Goal: Find specific page/section

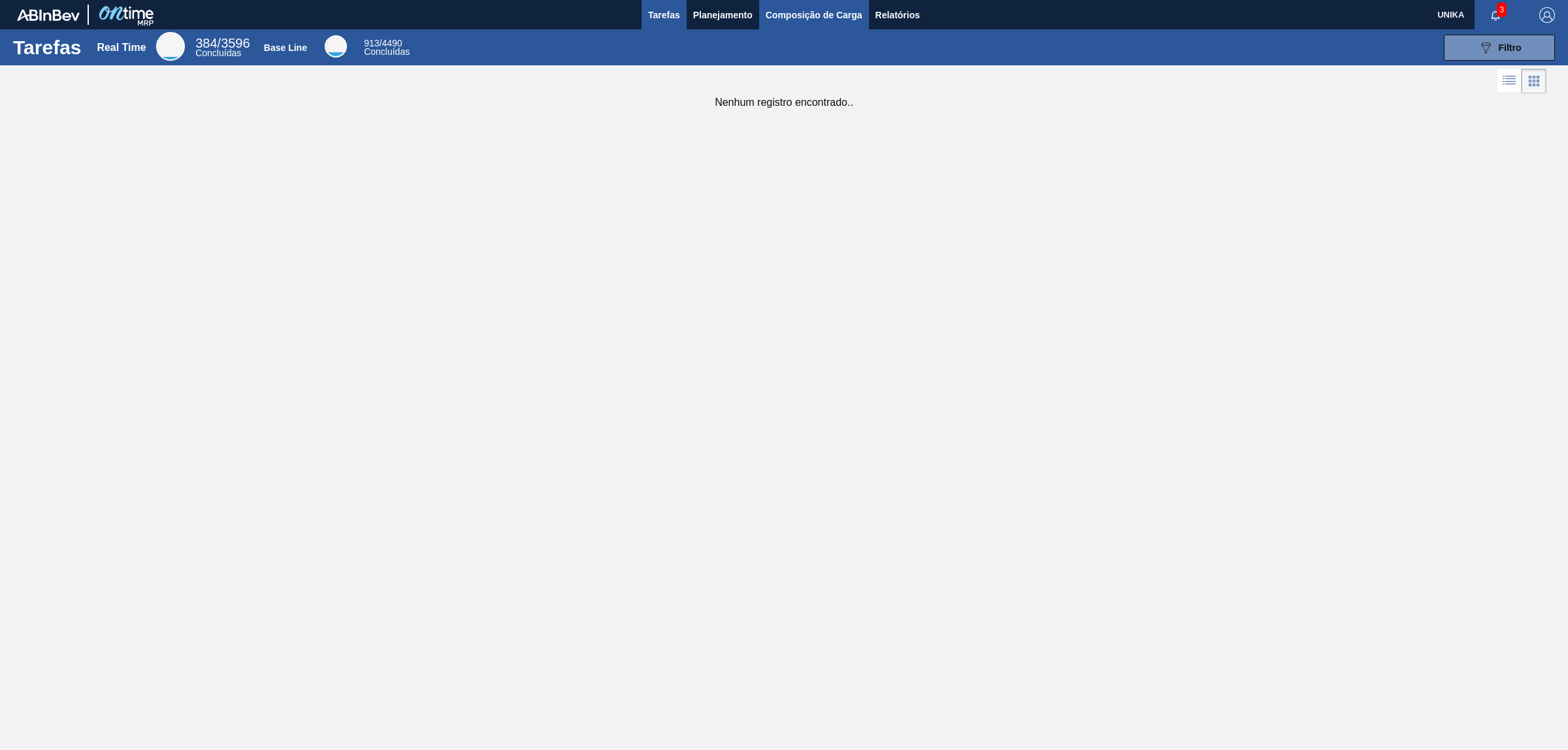
click at [821, 18] on span "Composição de Carga" at bounding box center [814, 15] width 97 height 16
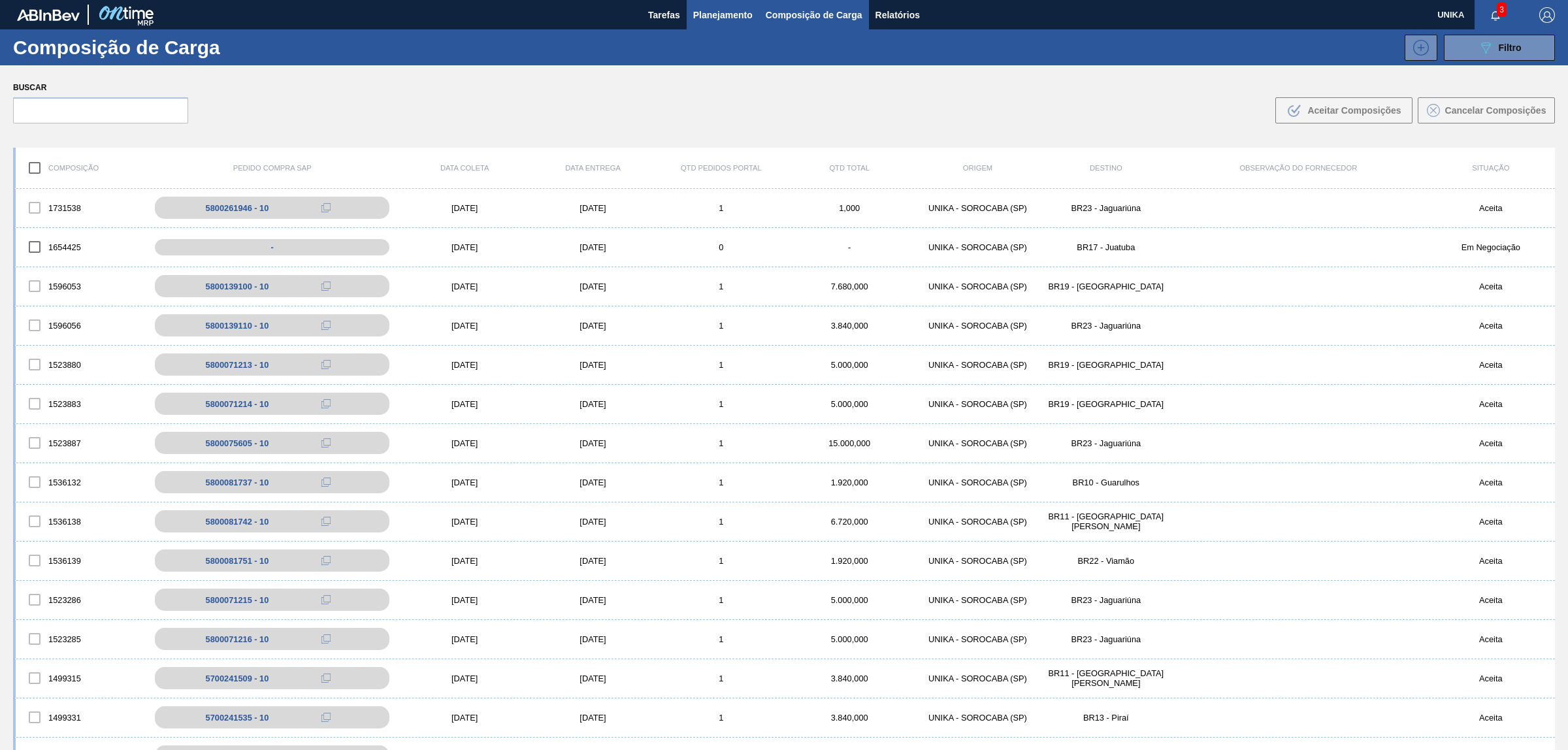
click at [743, 17] on span "Planejamento" at bounding box center [723, 15] width 59 height 16
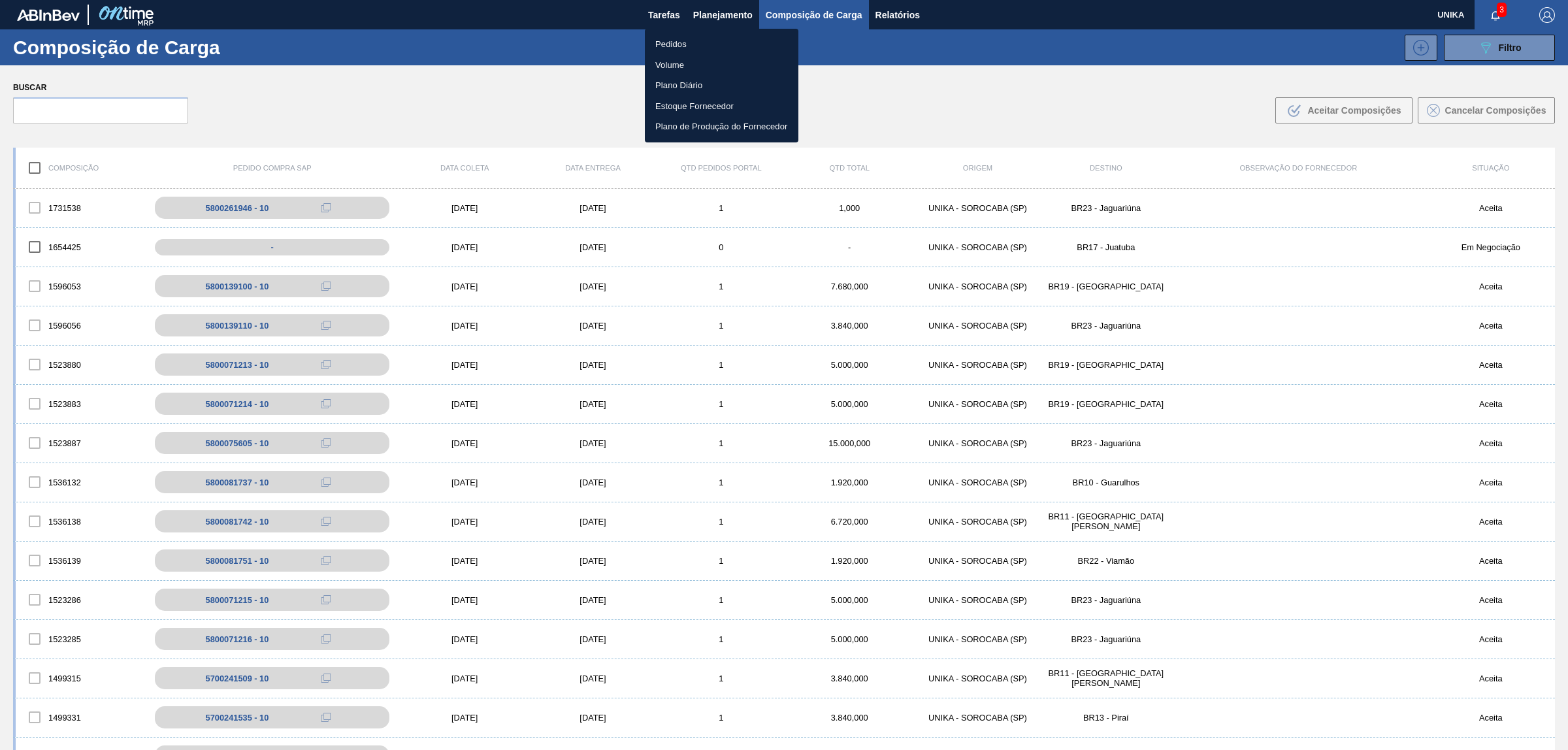
click at [667, 49] on li "Pedidos" at bounding box center [722, 43] width 154 height 21
